Goal: Information Seeking & Learning: Learn about a topic

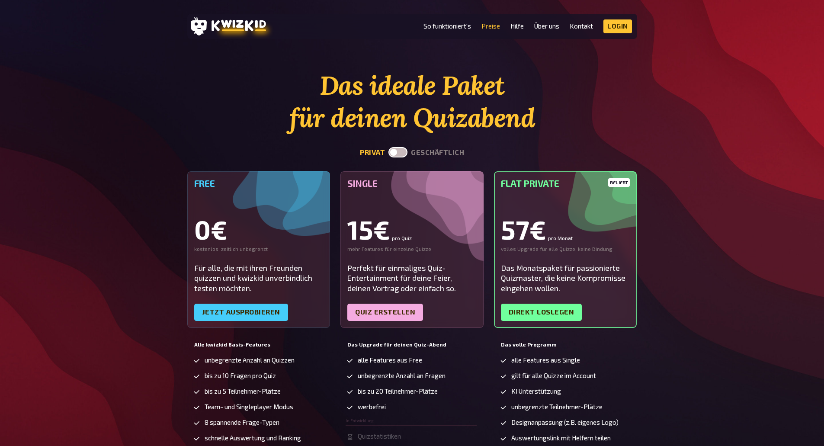
click at [399, 153] on label at bounding box center [398, 152] width 19 height 10
click at [389, 147] on input "checkbox" at bounding box center [388, 147] width 0 height 0
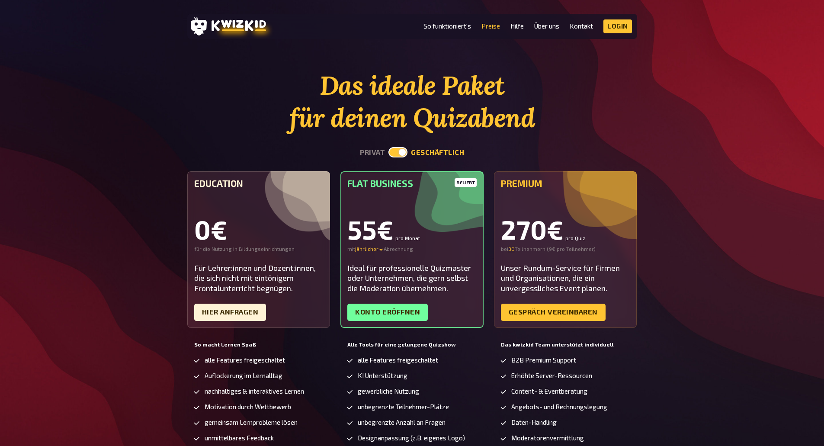
click at [403, 153] on label at bounding box center [398, 152] width 19 height 10
click at [389, 147] on input "checkbox" at bounding box center [388, 147] width 0 height 0
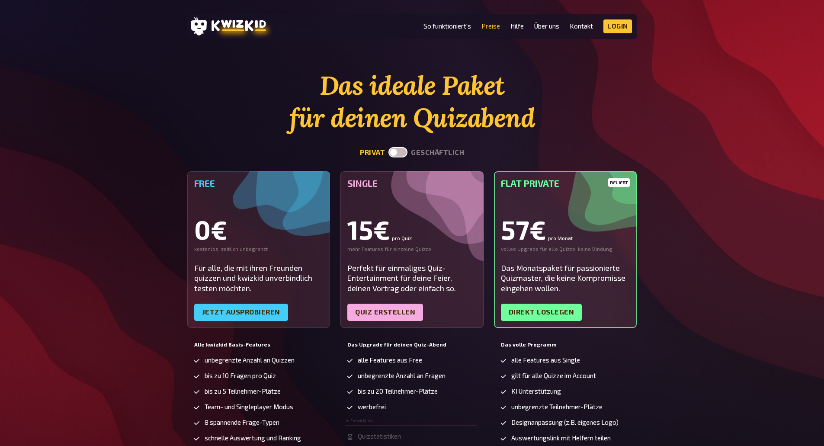
click at [403, 153] on label at bounding box center [398, 152] width 19 height 10
click at [389, 147] on input "checkbox" at bounding box center [388, 147] width 0 height 0
checkbox input "true"
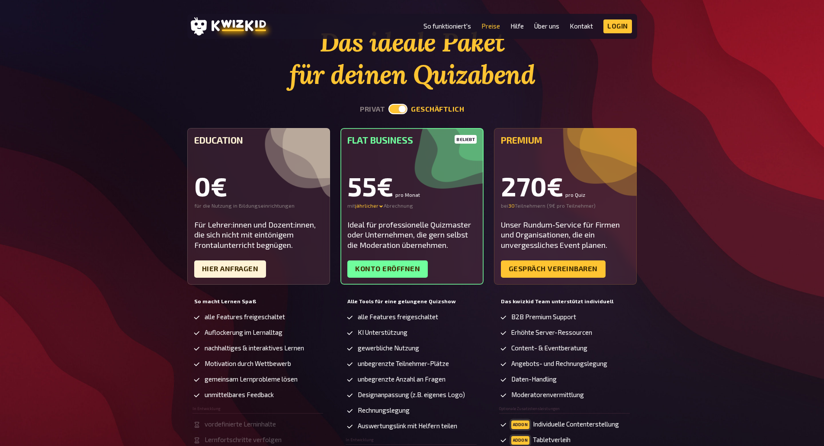
scroll to position [87, 0]
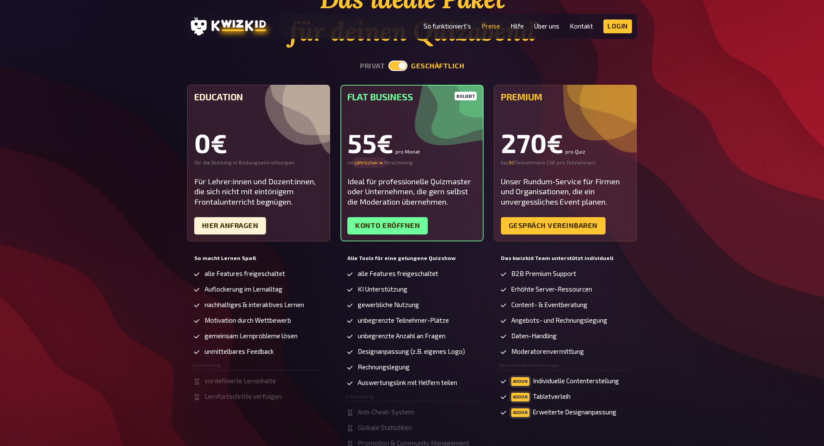
click at [374, 162] on div "jährlicher" at bounding box center [369, 162] width 29 height 7
click at [421, 159] on div "55€ pro Monat mit jährlicher monatlicher quartalsweiser - 16 % jährlicher - 30 …" at bounding box center [411, 148] width 129 height 36
click at [452, 221] on div "Konto eröffnen" at bounding box center [411, 225] width 129 height 17
click at [374, 161] on div "monatlicher" at bounding box center [385, 162] width 61 height 7
click at [406, 220] on link "Konto eröffnen" at bounding box center [387, 225] width 80 height 17
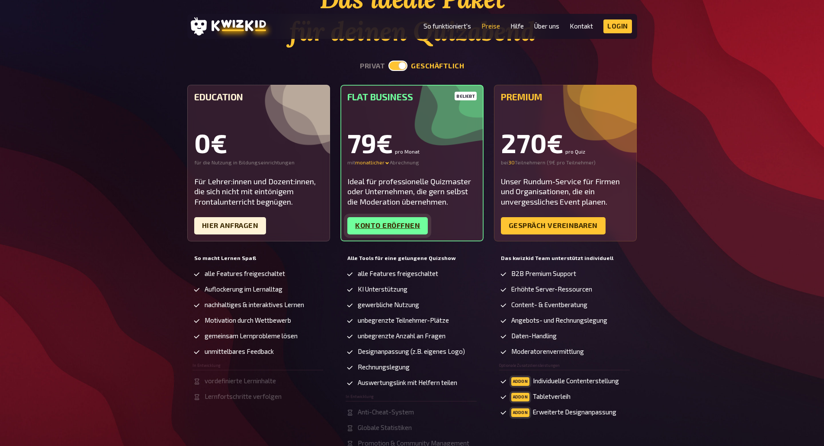
scroll to position [0, 0]
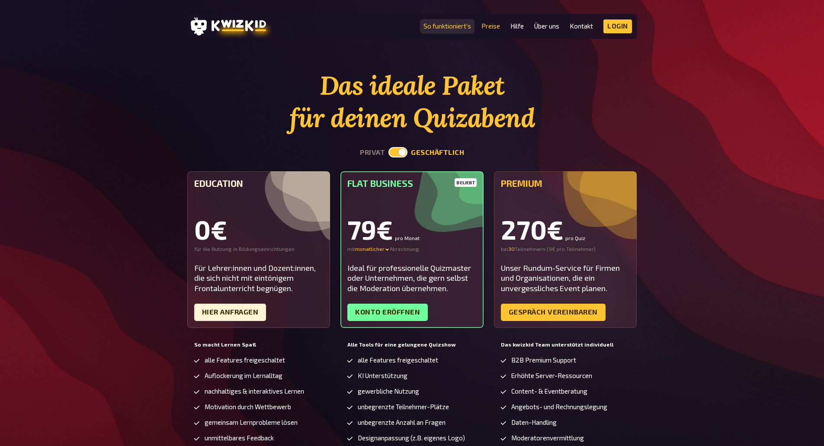
click at [455, 26] on link "So funktioniert's" at bounding box center [448, 25] width 48 height 7
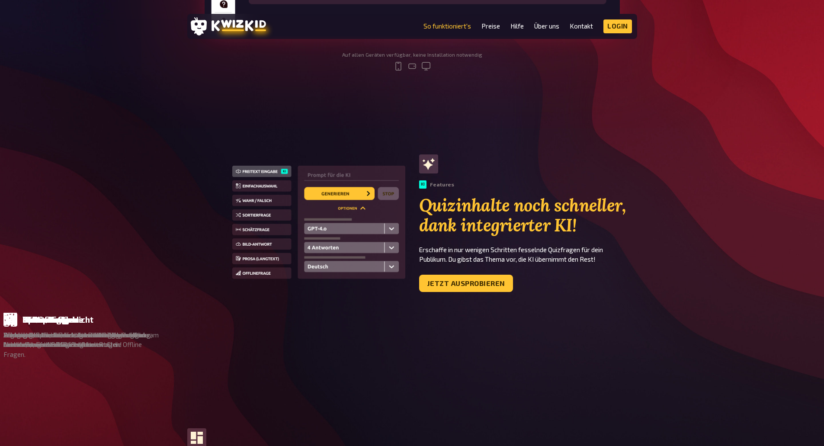
scroll to position [433, 0]
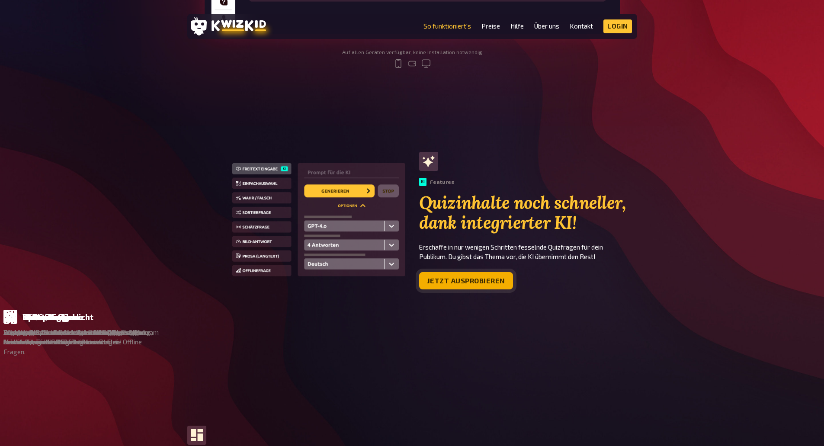
click at [499, 279] on link "Jetzt ausprobieren" at bounding box center [466, 280] width 94 height 17
click at [443, 24] on link "So funktioniert's" at bounding box center [448, 25] width 48 height 7
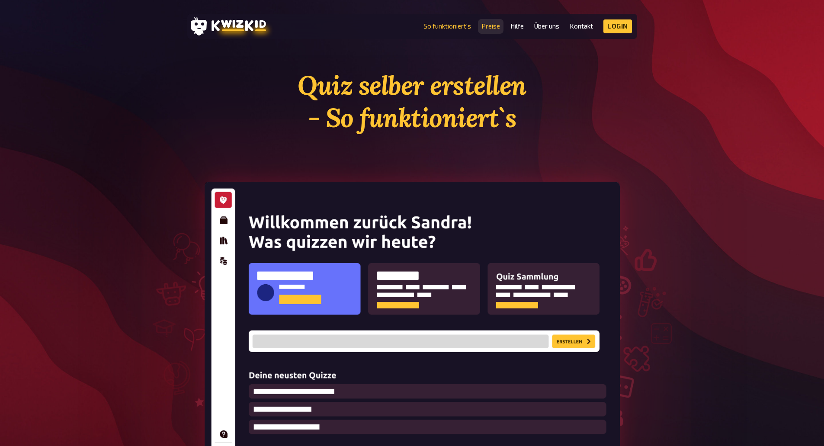
click at [499, 23] on link "Preise" at bounding box center [491, 25] width 19 height 7
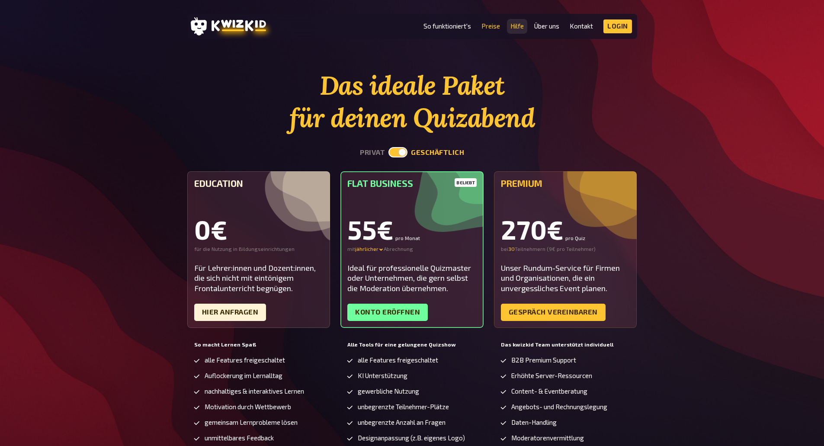
click at [511, 24] on link "Hilfe" at bounding box center [517, 25] width 13 height 7
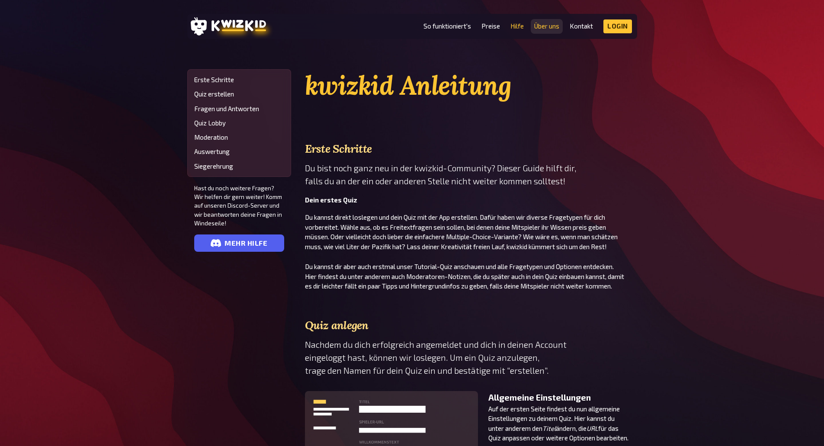
click at [551, 24] on link "Über uns" at bounding box center [546, 25] width 25 height 7
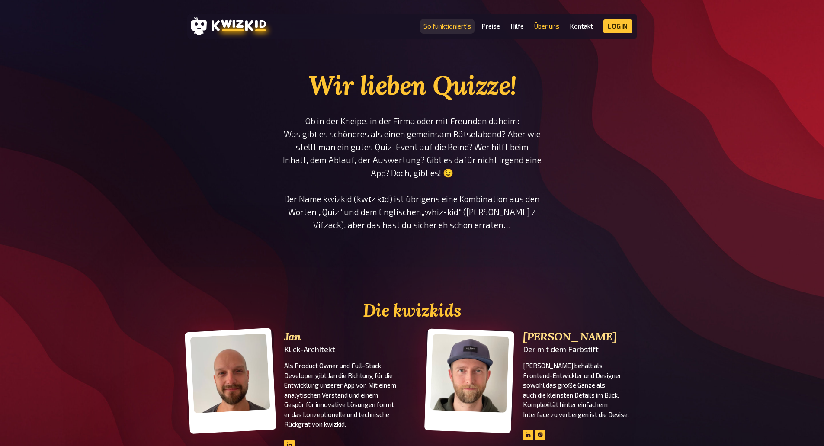
click at [450, 26] on link "So funktioniert's" at bounding box center [448, 25] width 48 height 7
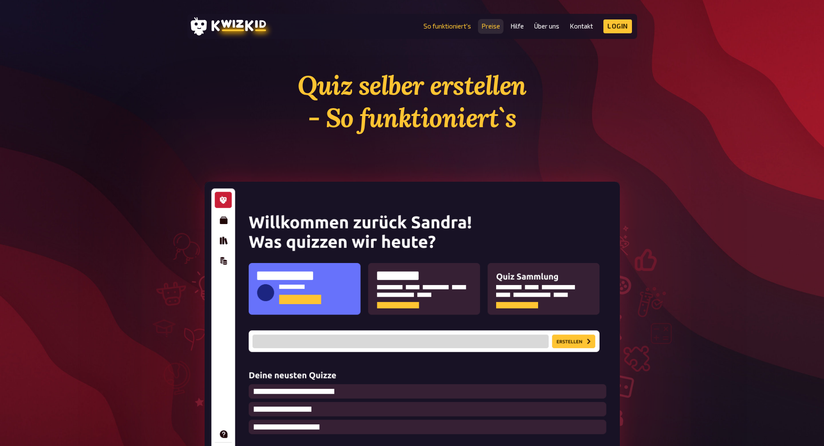
click at [489, 29] on link "Preise" at bounding box center [491, 25] width 19 height 7
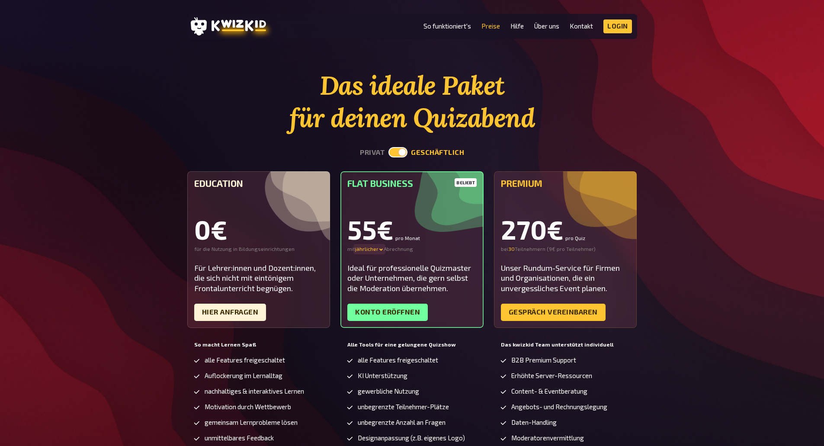
click at [379, 248] on icon at bounding box center [381, 249] width 5 height 5
click at [373, 249] on div "monatlicher" at bounding box center [385, 249] width 61 height 7
click at [456, 29] on link "So funktioniert's" at bounding box center [448, 25] width 48 height 7
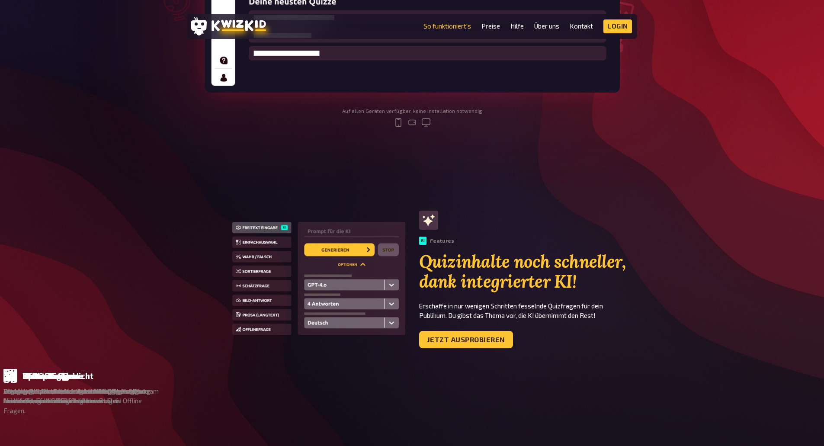
scroll to position [389, 0]
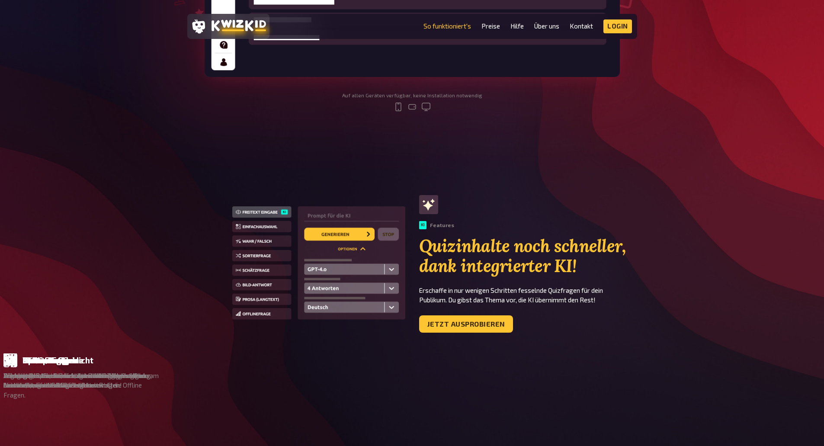
click at [252, 27] on icon at bounding box center [239, 25] width 55 height 12
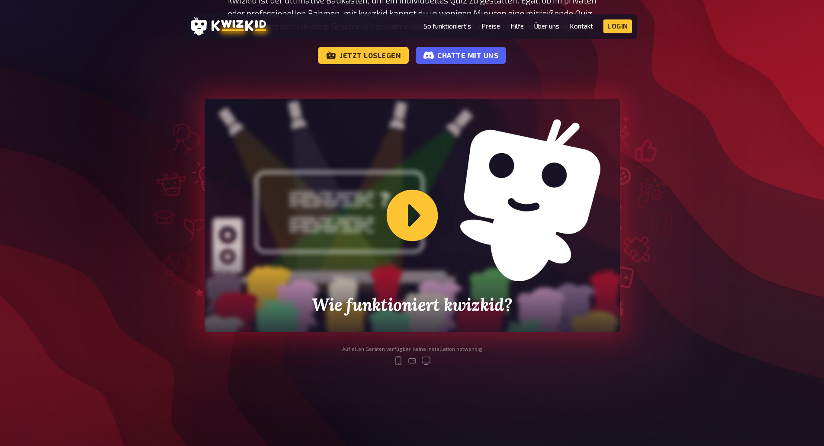
scroll to position [173, 0]
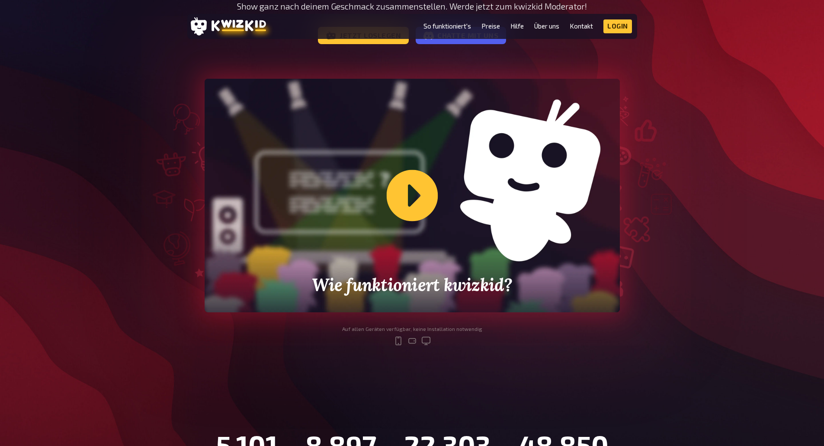
click at [390, 199] on div "Wie funktioniert kwizkid?" at bounding box center [412, 196] width 415 height 234
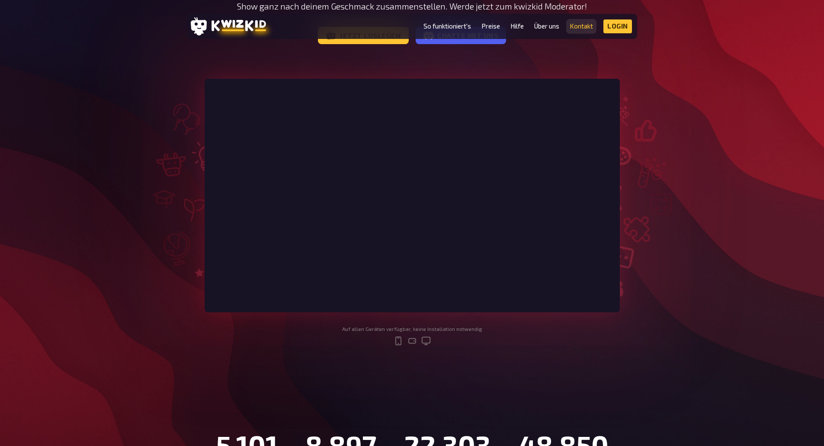
click at [591, 26] on link "Kontakt" at bounding box center [581, 25] width 23 height 7
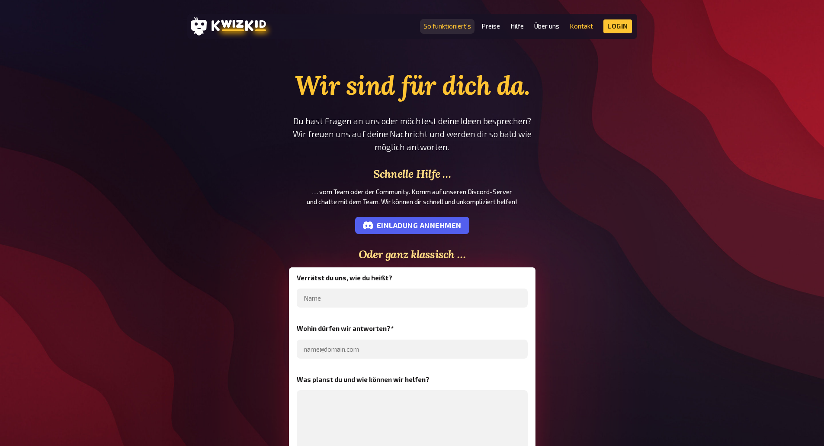
click at [440, 28] on link "So funktioniert's" at bounding box center [448, 25] width 48 height 7
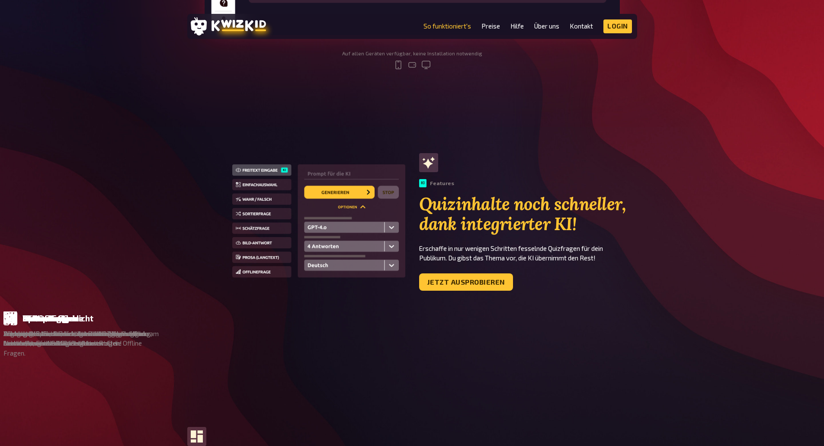
scroll to position [433, 0]
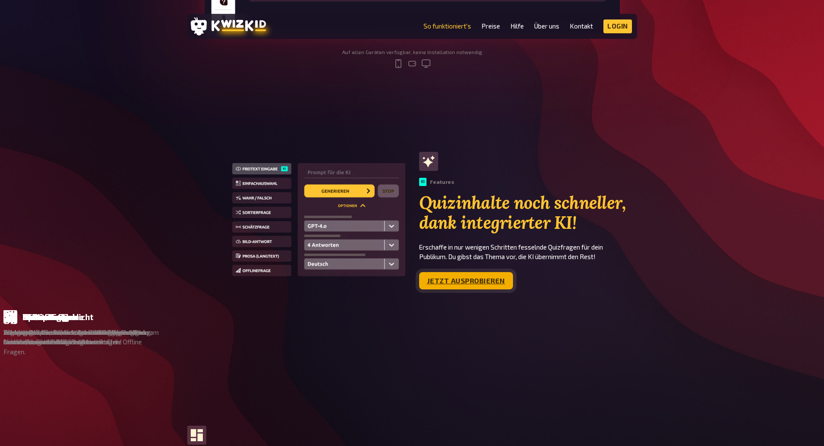
click at [453, 283] on link "Jetzt ausprobieren" at bounding box center [466, 280] width 94 height 17
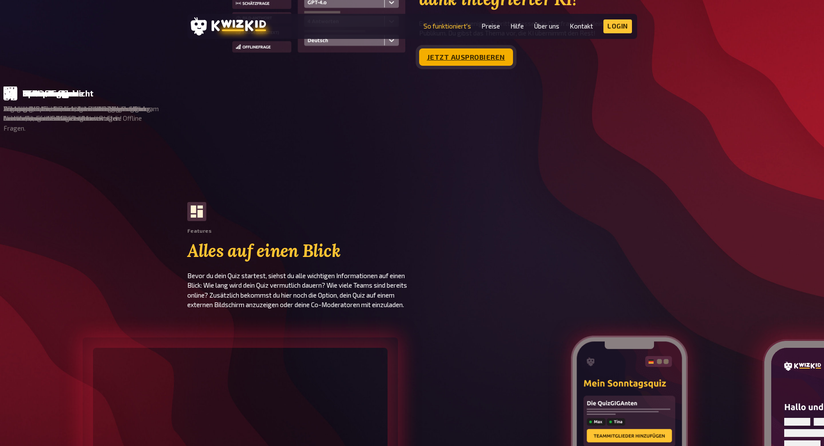
scroll to position [865, 0]
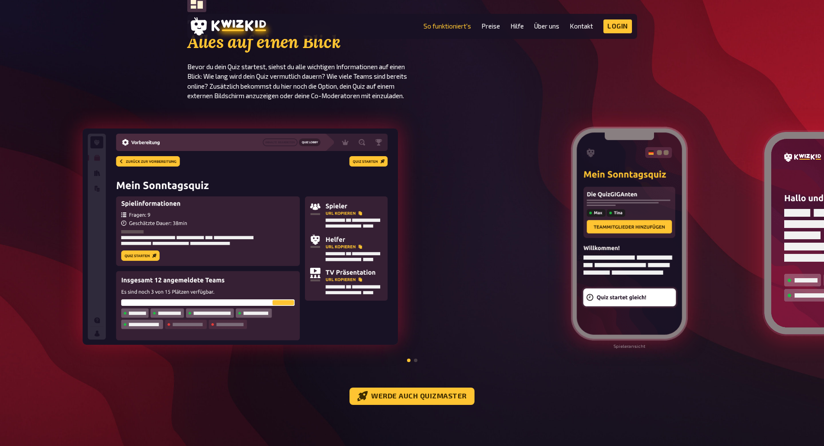
click at [529, 25] on ul "So funktioniert's Preise Hilfe Über uns Kontakt Impressum Login Discord Instagr…" at bounding box center [528, 26] width 209 height 14
click at [520, 26] on link "Hilfe" at bounding box center [517, 25] width 13 height 7
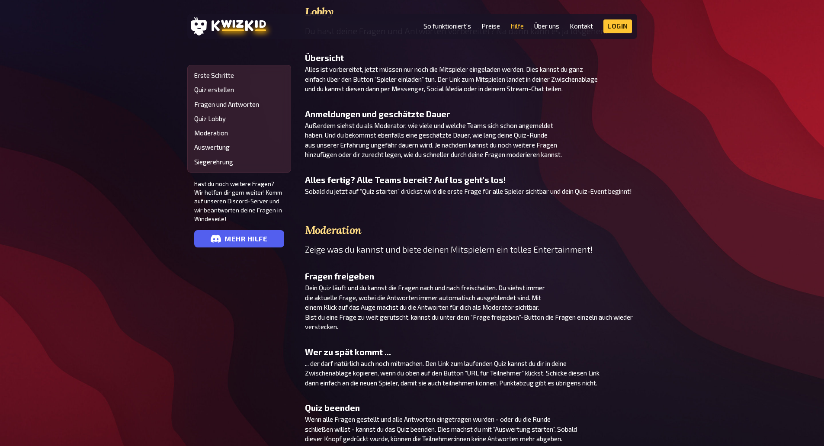
scroll to position [1471, 0]
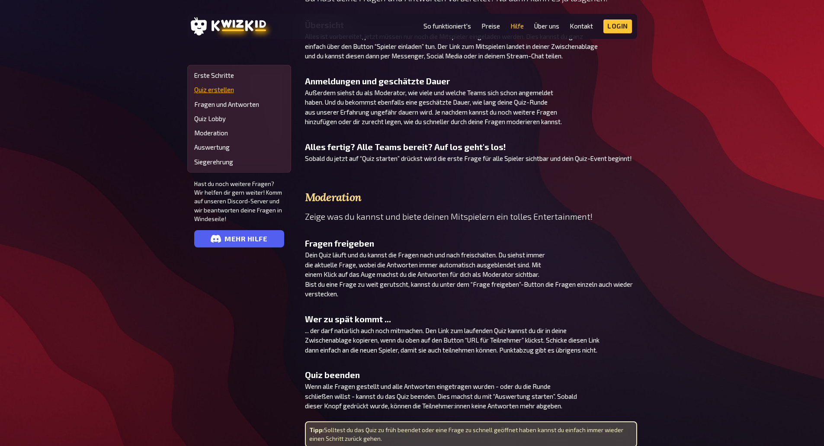
click at [216, 88] on link "Quiz erstellen" at bounding box center [239, 89] width 90 height 7
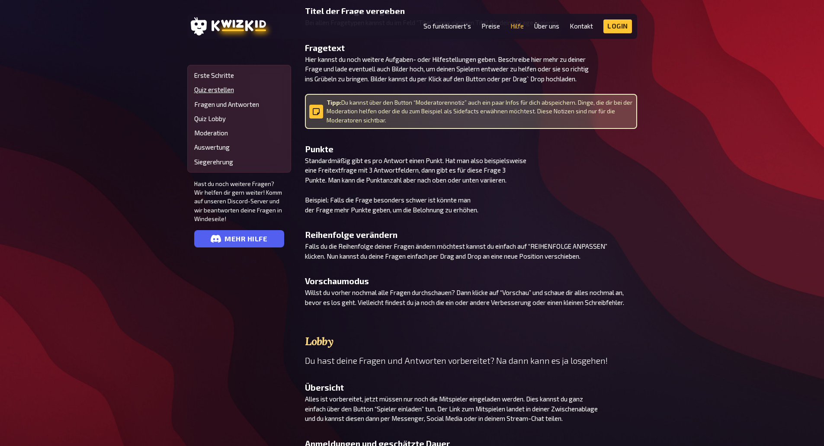
scroll to position [1163, 0]
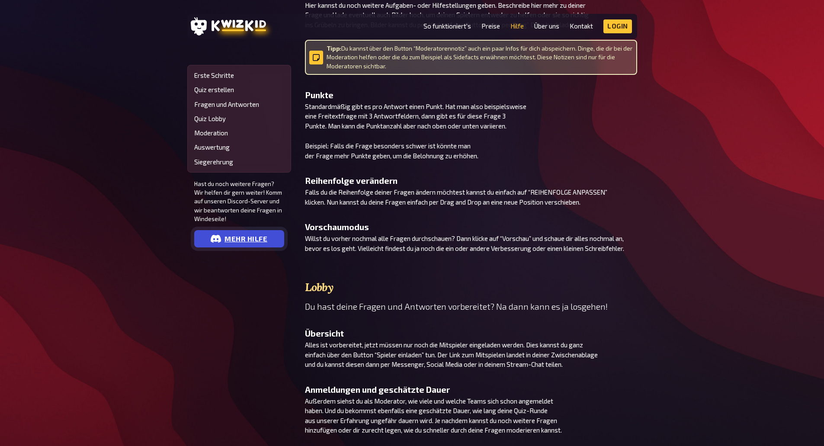
click at [224, 232] on link "mehr Hilfe" at bounding box center [239, 238] width 90 height 17
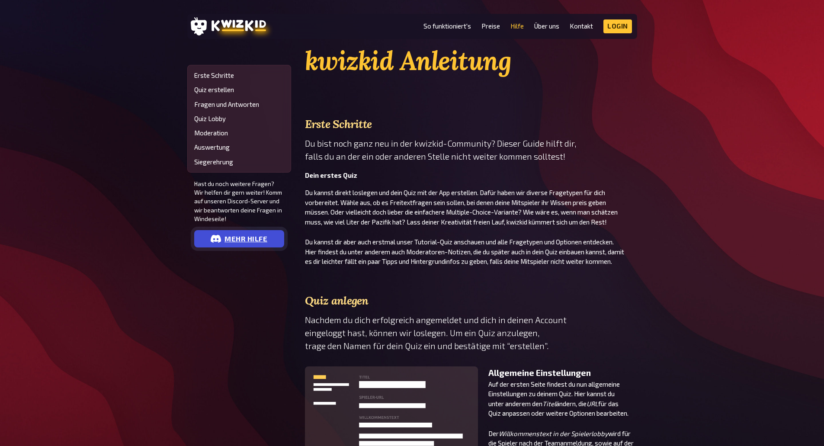
scroll to position [0, 0]
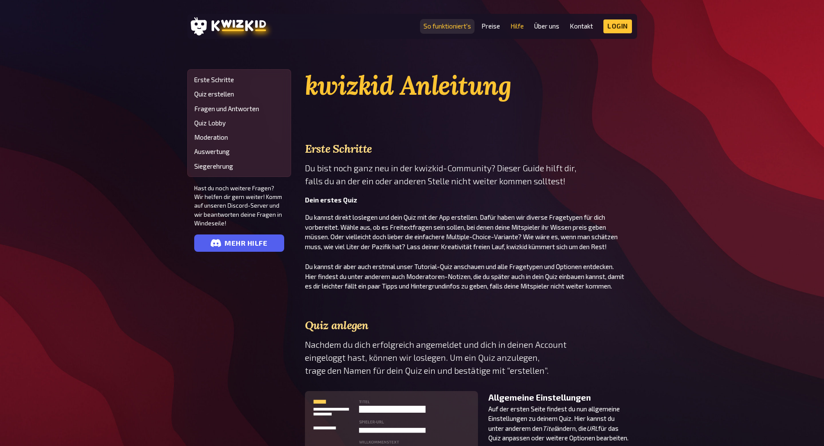
click at [467, 26] on link "So funktioniert's" at bounding box center [448, 25] width 48 height 7
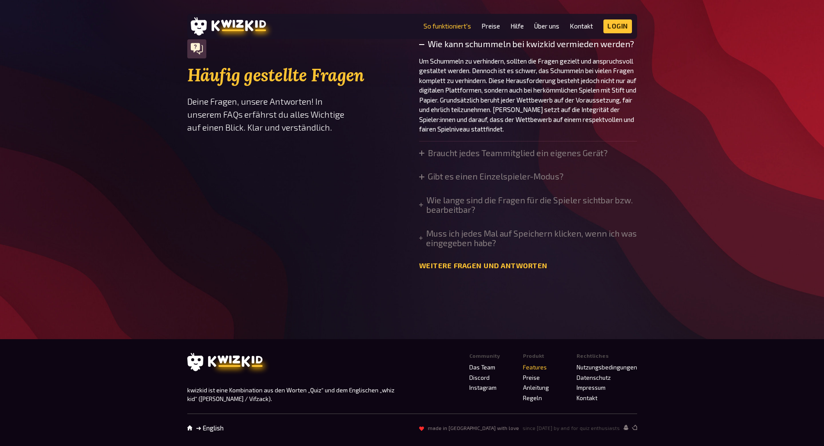
scroll to position [2985, 0]
click at [446, 153] on summary "Braucht jedes Teammitglied ein eigenes Gerät?" at bounding box center [513, 153] width 189 height 10
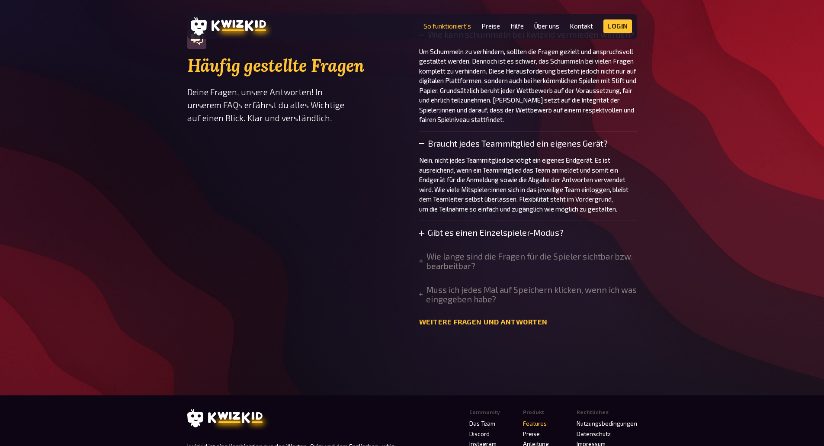
click at [497, 238] on summary "Gibt es einen Einzelspieler-Modus?" at bounding box center [491, 233] width 145 height 10
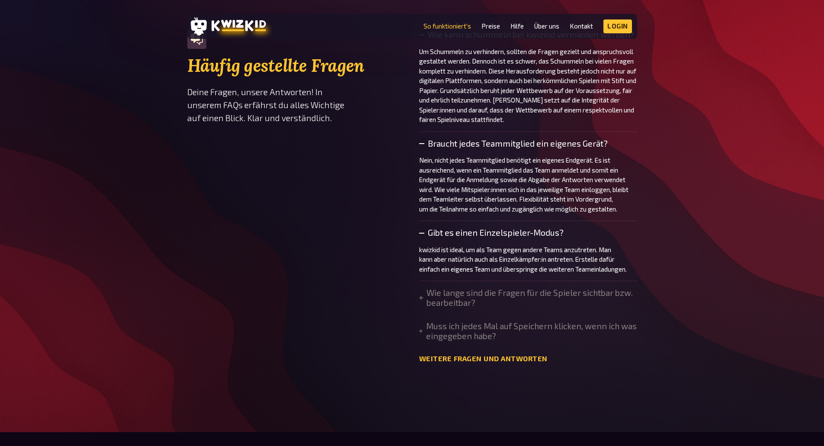
scroll to position [3029, 0]
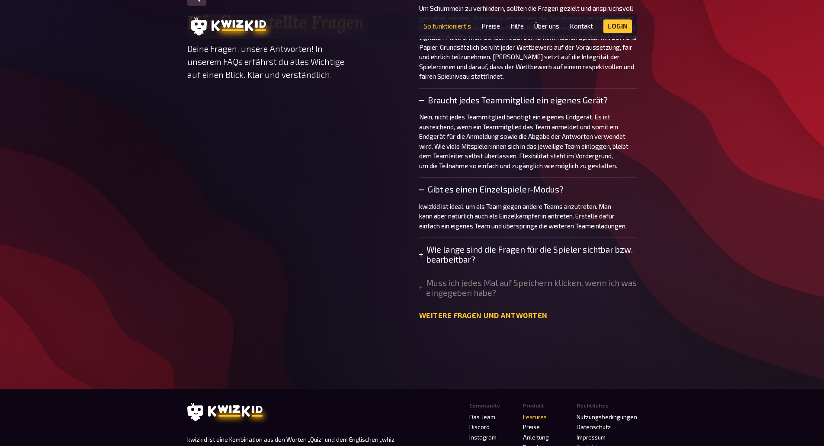
click at [489, 264] on summary "Wie lange sind die Fragen für die Spieler sichtbar bzw. bearbeitbar?" at bounding box center [528, 254] width 218 height 19
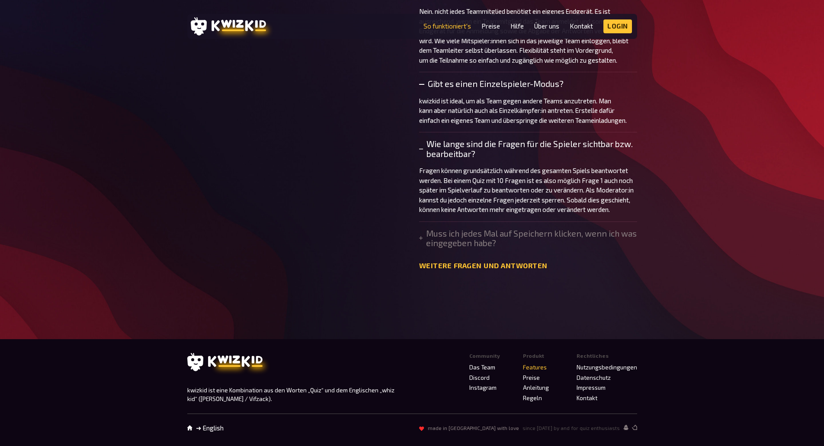
scroll to position [3154, 0]
click at [459, 265] on link "Weitere Fragen und Antworten" at bounding box center [483, 266] width 128 height 8
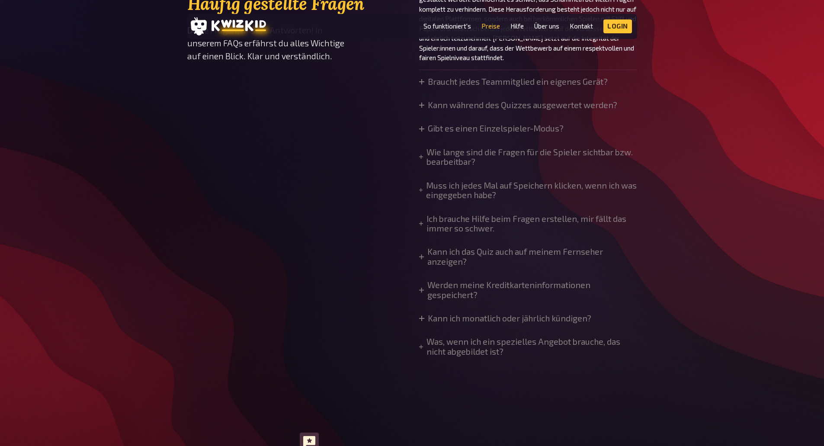
scroll to position [753, 0]
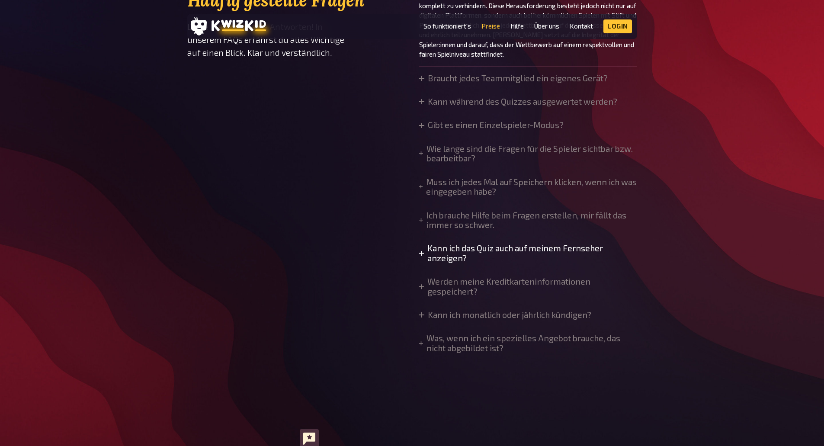
click at [489, 253] on summary "Kann ich das Quiz auch auf meinem Fernseher anzeigen?" at bounding box center [528, 253] width 218 height 19
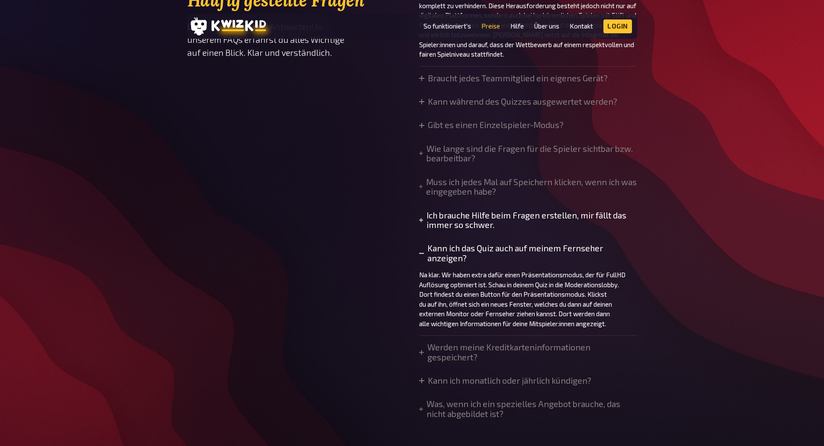
click at [441, 228] on summary "Ich brauche Hilfe beim Fragen erstellen, mir fällt das immer so schwer." at bounding box center [528, 220] width 218 height 19
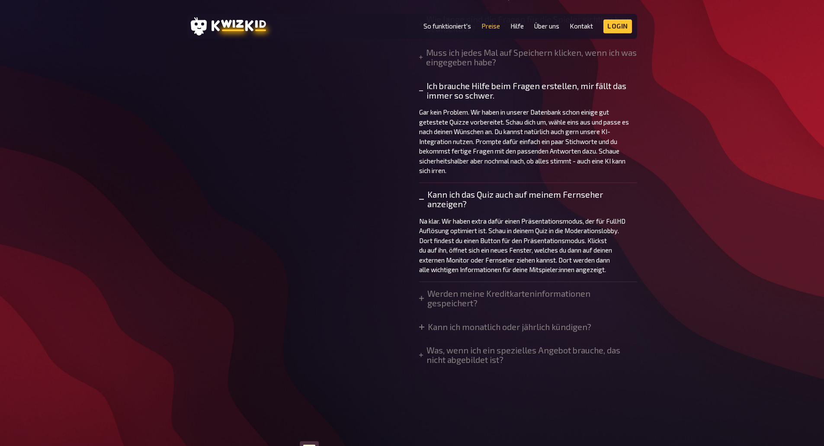
scroll to position [883, 0]
click at [538, 324] on summary "Kann ich monatlich oder jährlich kündigen?" at bounding box center [505, 327] width 172 height 10
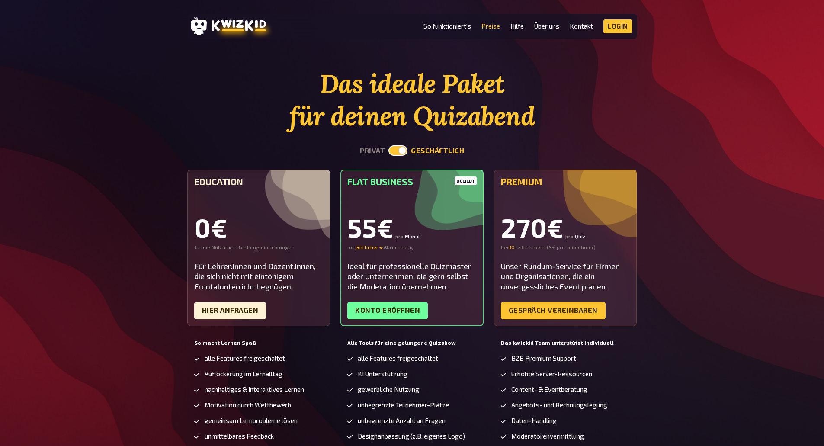
scroll to position [0, 0]
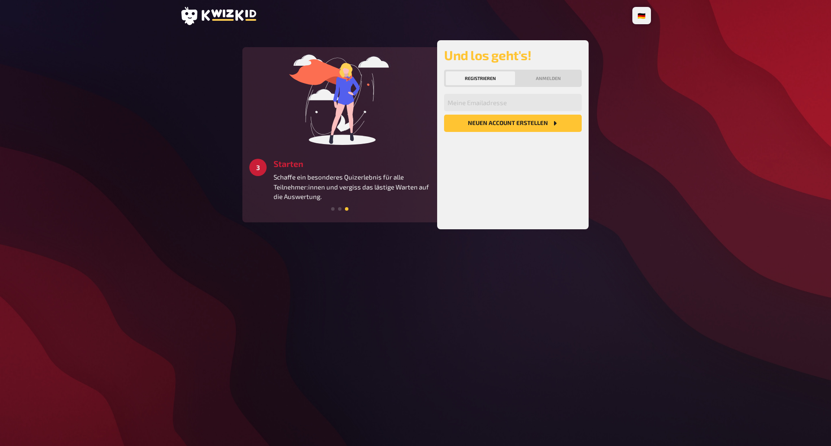
click at [260, 135] on div "3 Starten Schaffe ein besonderes Quizerlebnis für alle Teilnehmer:innen und ver…" at bounding box center [339, 128] width 181 height 148
click at [339, 207] on span at bounding box center [339, 208] width 3 height 3
